Goal: Communication & Community: Participate in discussion

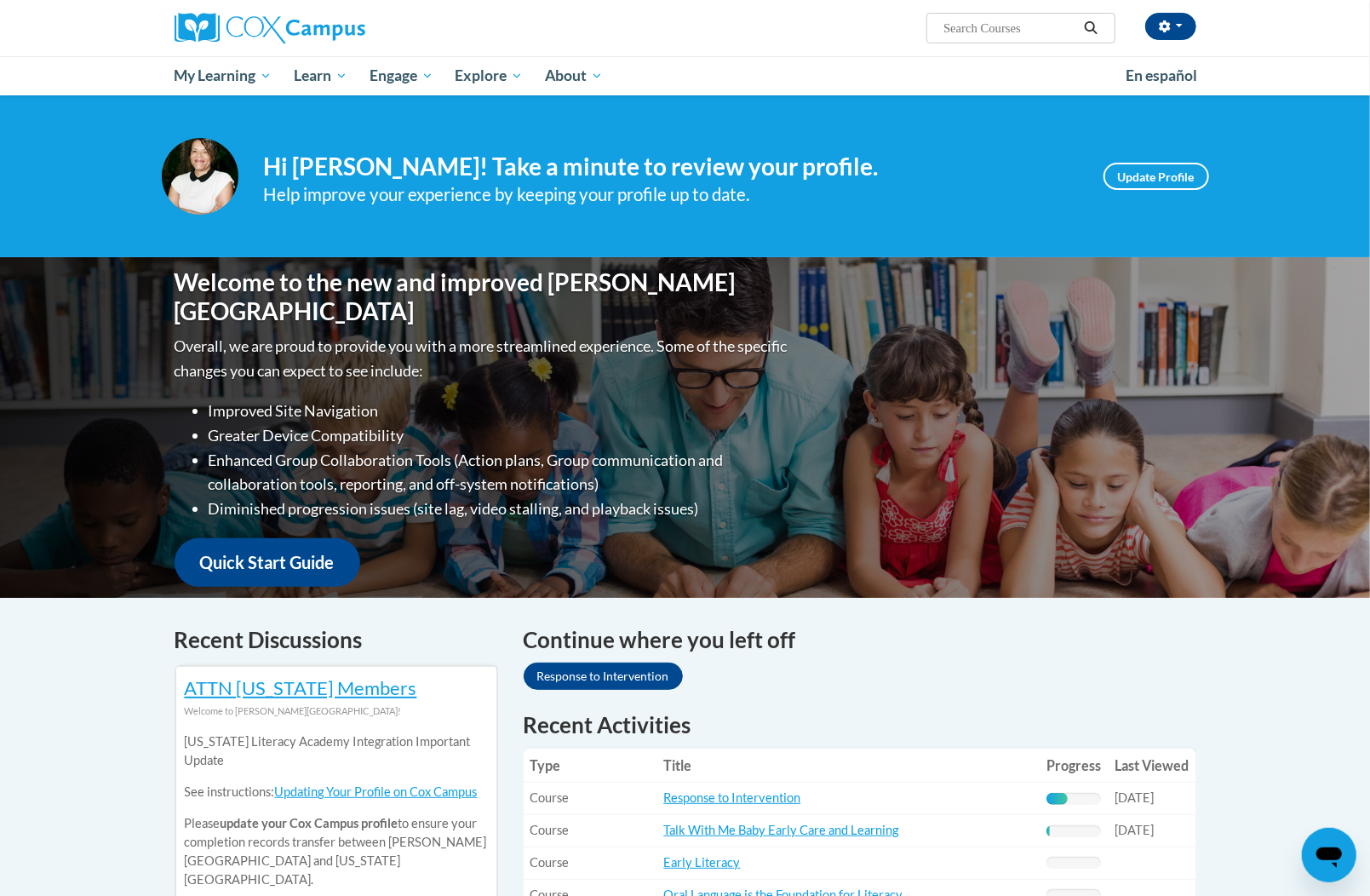
drag, startPoint x: 1016, startPoint y: 203, endPoint x: 1002, endPoint y: 205, distance: 14.1
click at [1016, 203] on div "Help improve your experience by keeping your profile up to date." at bounding box center [671, 194] width 815 height 28
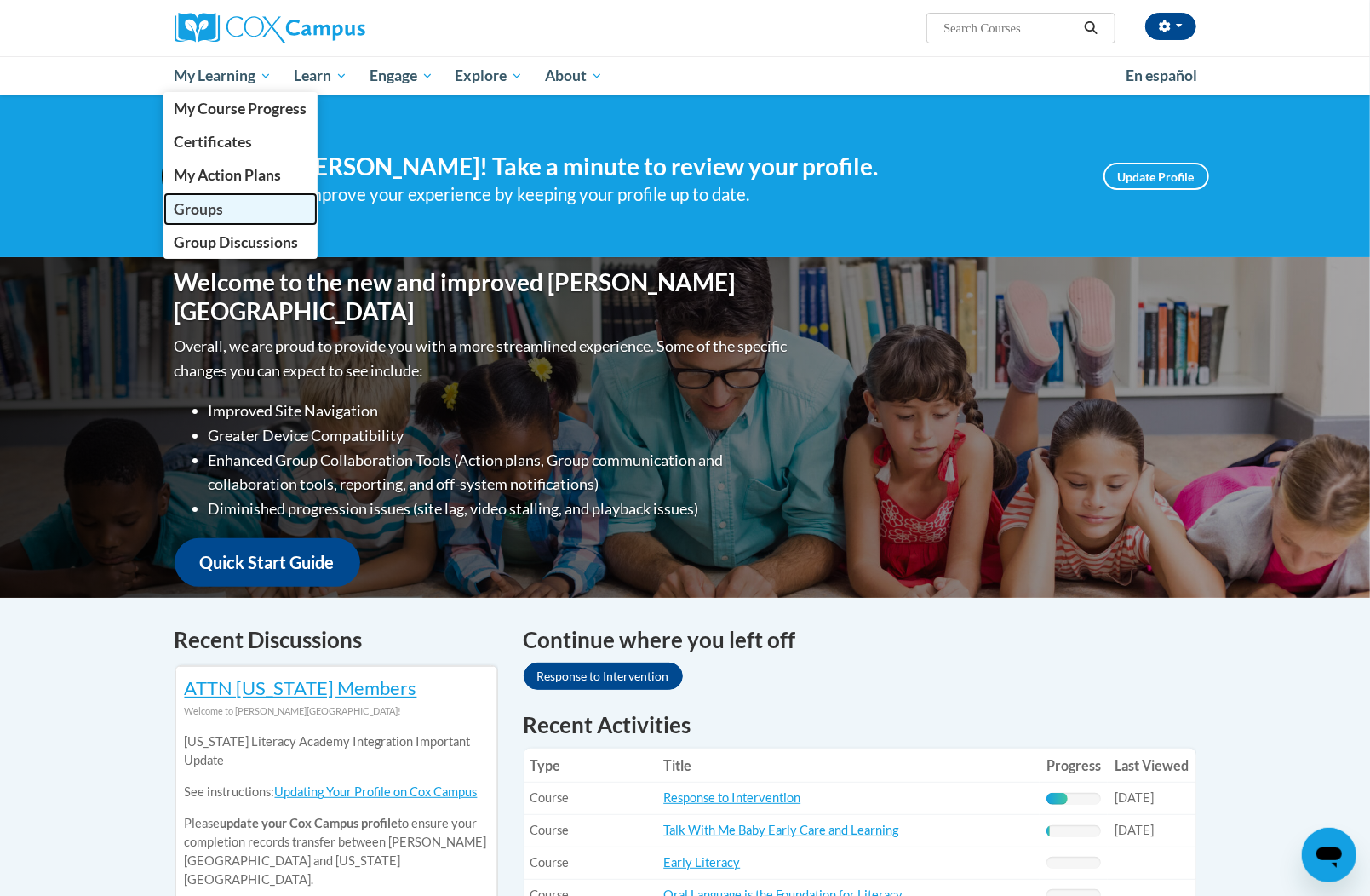
click at [209, 208] on span "Groups" at bounding box center [198, 209] width 50 height 17
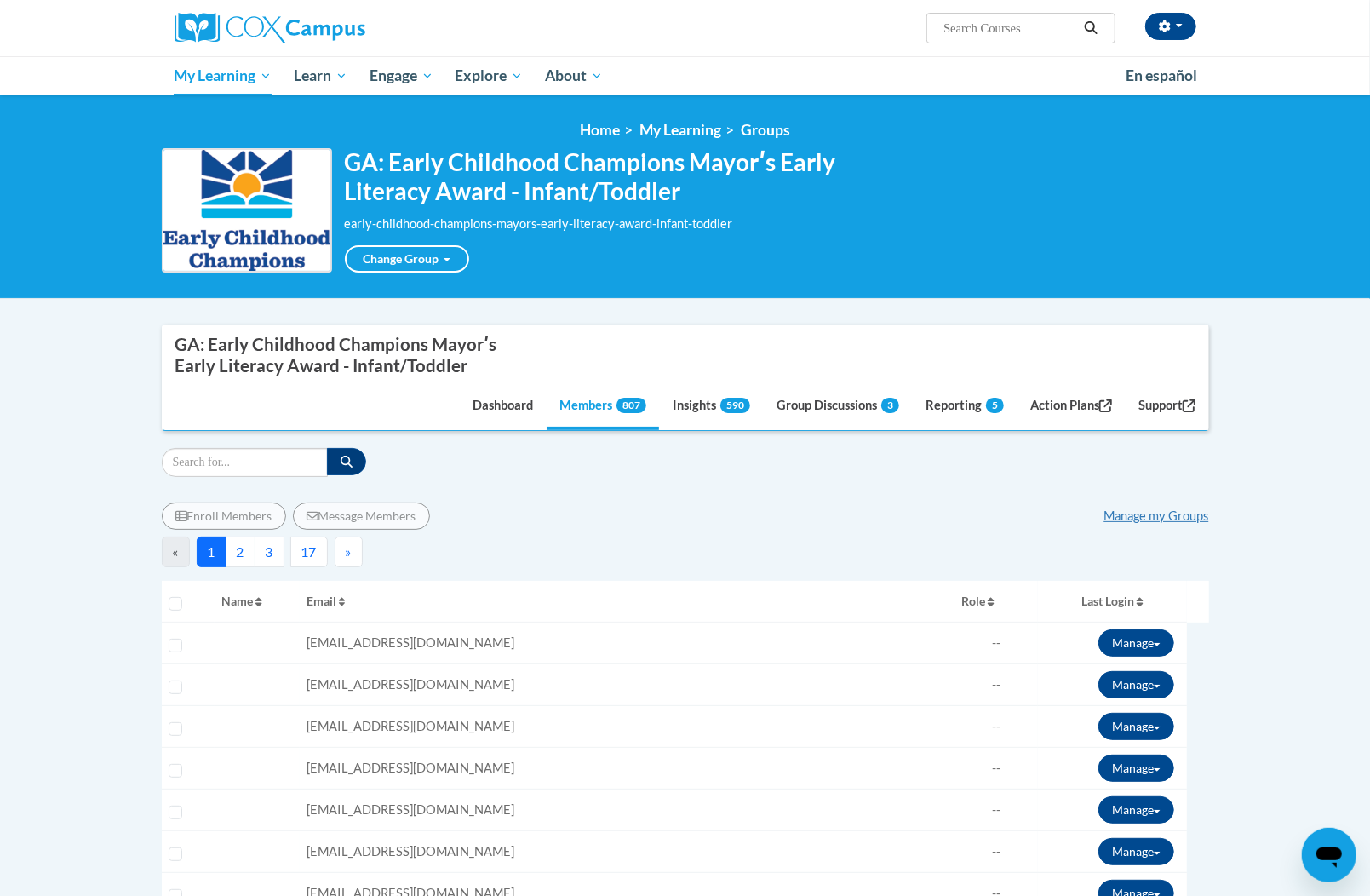
click at [934, 262] on div "GA: Early Childhood Champions Mayorʹs Early Literacy Award - Infant/Toddler ear…" at bounding box center [685, 211] width 1048 height 124
click at [1180, 522] on link "Manage my Groups" at bounding box center [1157, 515] width 105 height 15
